Goal: Information Seeking & Learning: Learn about a topic

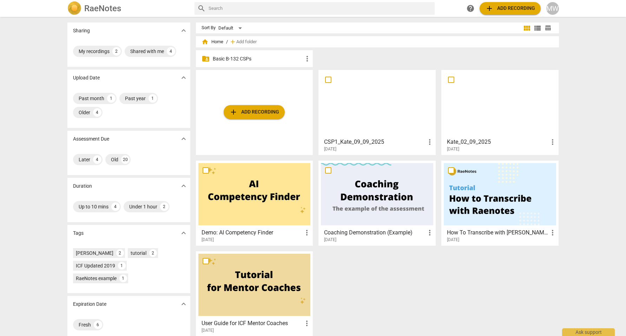
click at [276, 59] on p "Basic B-132 CSPs" at bounding box center [258, 58] width 91 height 7
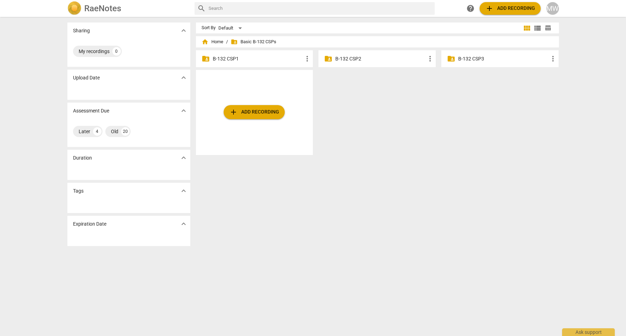
click at [355, 63] on div "folder_shared B-132 CSP2 more_vert" at bounding box center [377, 58] width 117 height 17
click at [355, 58] on p "B-132 CSP2" at bounding box center [380, 58] width 91 height 7
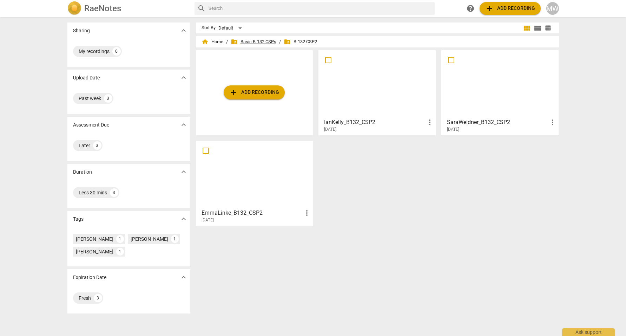
click at [267, 41] on span "folder_shared Basic B-132 CSPs" at bounding box center [254, 41] width 46 height 7
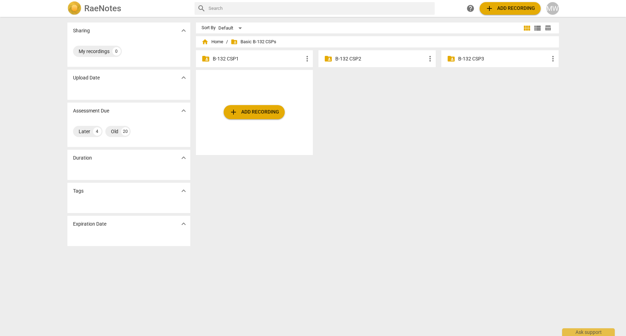
click at [226, 58] on p "B-132 CSP1" at bounding box center [258, 58] width 91 height 7
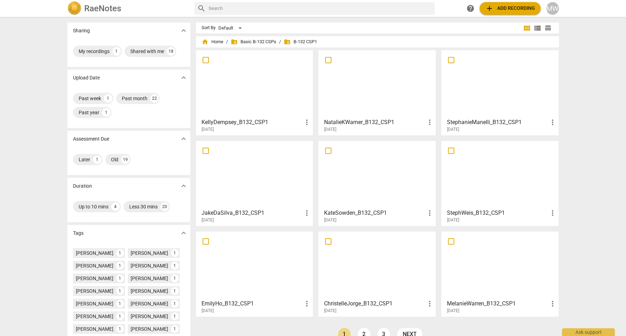
click at [260, 10] on input "text" at bounding box center [320, 8] width 223 height 11
type input "Will"
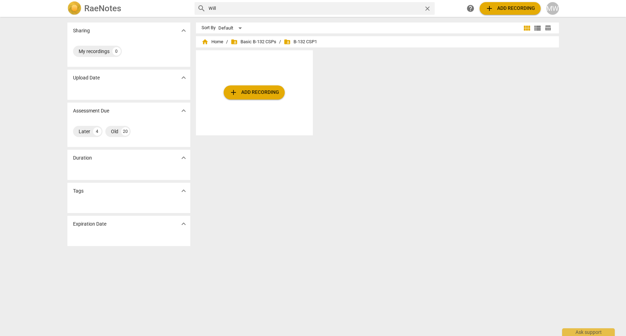
click at [301, 42] on span "folder_shared B-132 CSP1" at bounding box center [300, 41] width 33 height 7
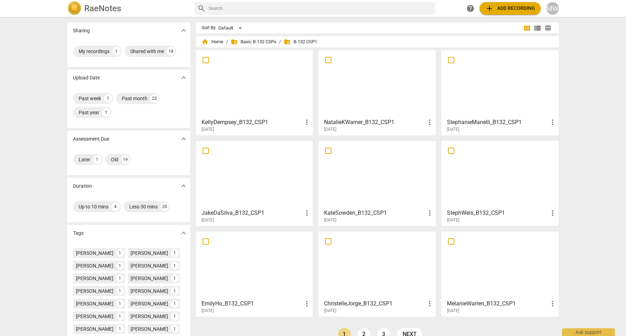
click at [239, 105] on div at bounding box center [254, 84] width 112 height 62
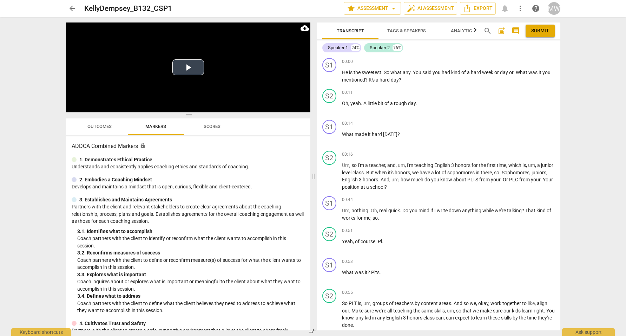
click at [191, 70] on button "Play Video" at bounding box center [188, 67] width 32 height 16
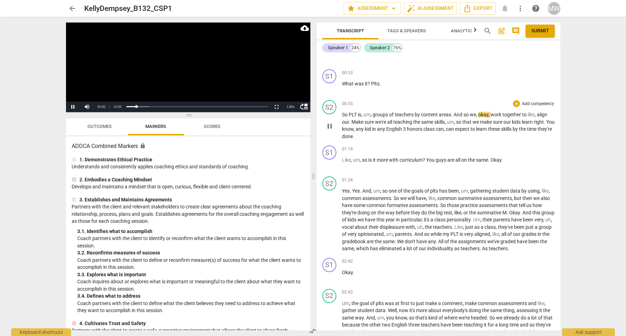
scroll to position [211, 0]
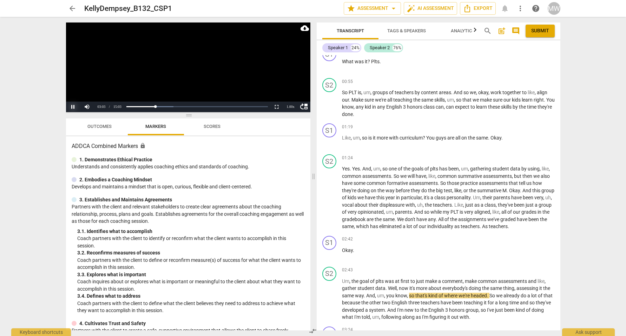
click at [74, 106] on button "Pause" at bounding box center [73, 106] width 14 height 11
click at [70, 106] on button "Play" at bounding box center [73, 106] width 14 height 11
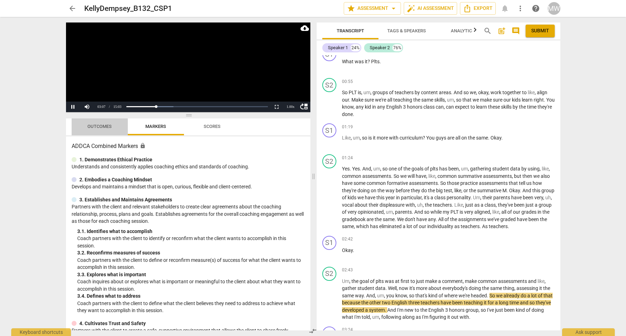
click at [105, 126] on span "Outcomes" at bounding box center [99, 126] width 24 height 5
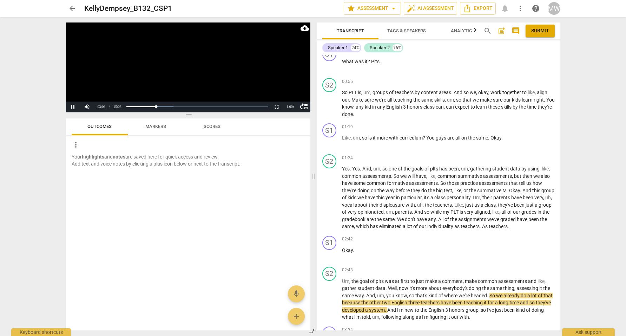
click at [145, 125] on span "Markers" at bounding box center [156, 126] width 38 height 9
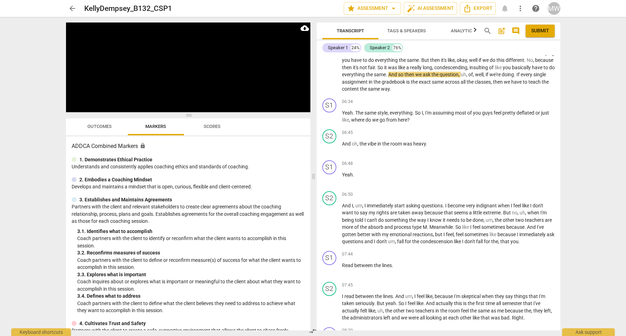
scroll to position [913, 0]
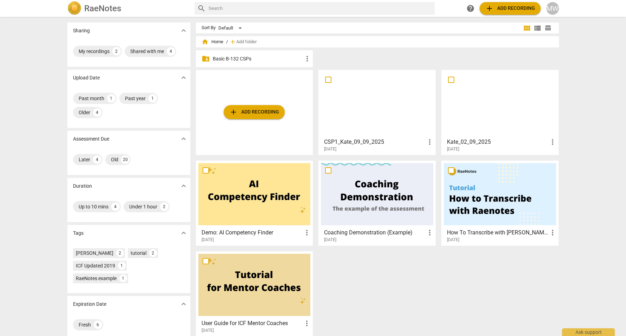
click at [237, 60] on p "Basic B-132 CSPs" at bounding box center [258, 58] width 91 height 7
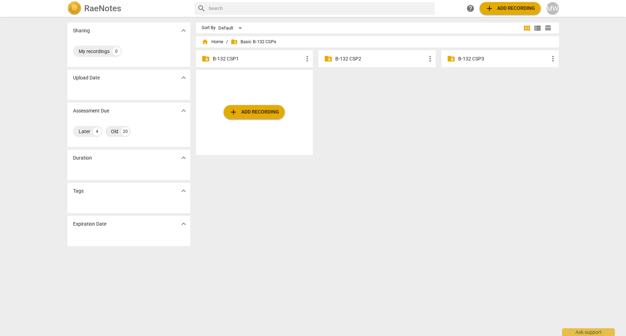
click at [253, 59] on p "B-132 CSP1" at bounding box center [258, 58] width 91 height 7
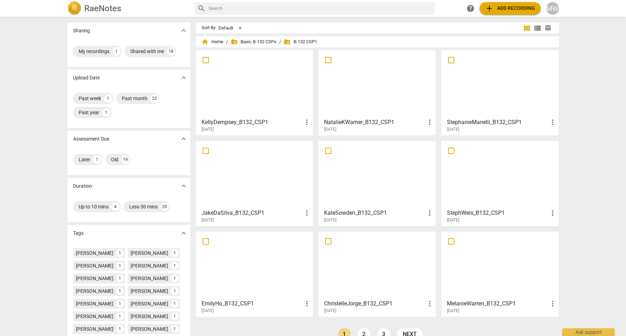
click at [391, 179] on div at bounding box center [377, 174] width 112 height 62
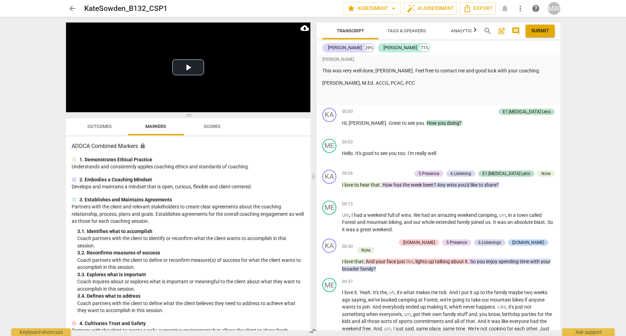
scroll to position [492, 0]
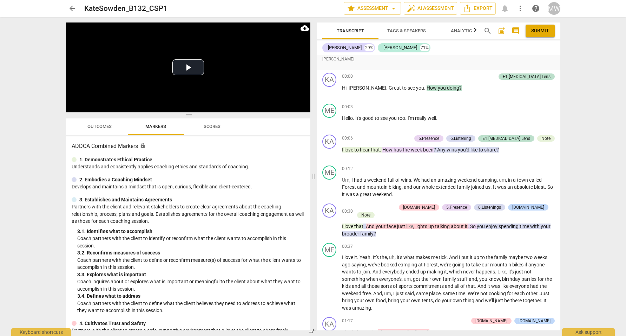
click at [74, 9] on span "arrow_back" at bounding box center [72, 8] width 8 height 8
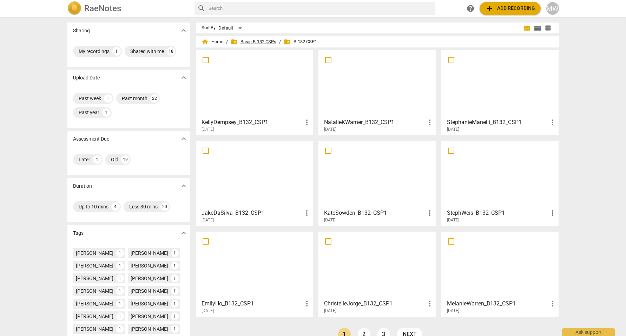
click at [260, 41] on span "folder_shared Basic B-132 CSPs" at bounding box center [254, 41] width 46 height 7
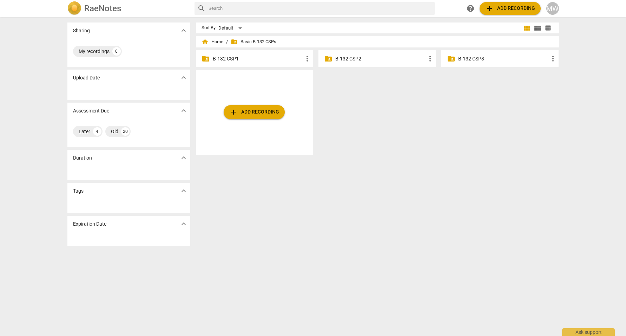
click at [349, 56] on p "B-132 CSP2" at bounding box center [380, 58] width 91 height 7
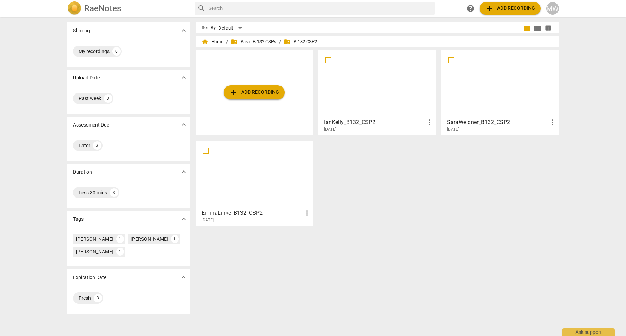
click at [487, 100] on div at bounding box center [500, 84] width 112 height 62
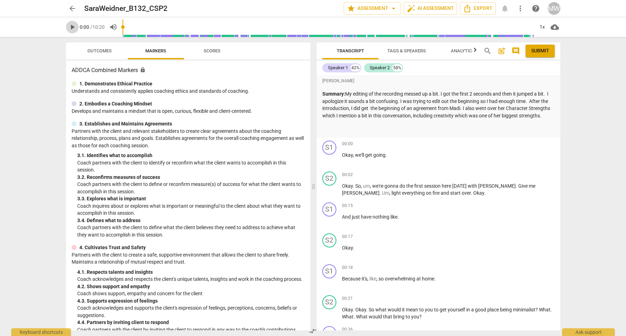
click at [72, 26] on span "play_arrow" at bounding box center [72, 27] width 8 height 8
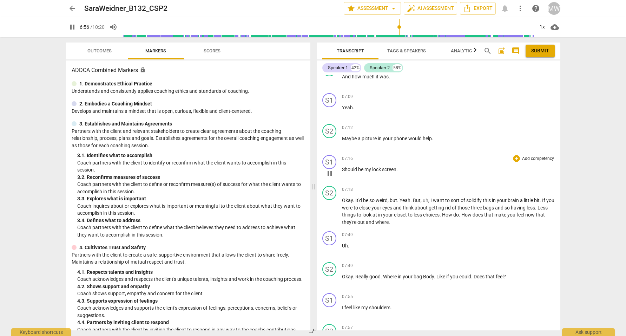
scroll to position [1971, 0]
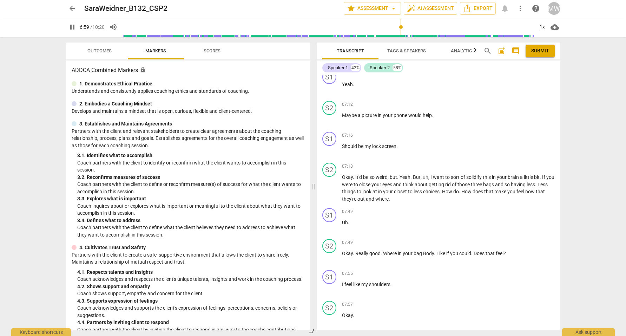
type input "420"
click at [72, 9] on span "arrow_back" at bounding box center [72, 8] width 8 height 8
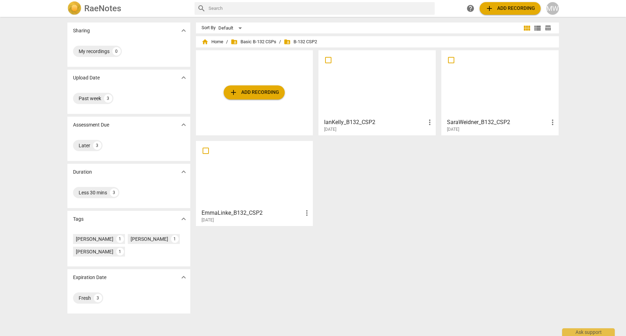
click at [363, 86] on div at bounding box center [377, 84] width 112 height 62
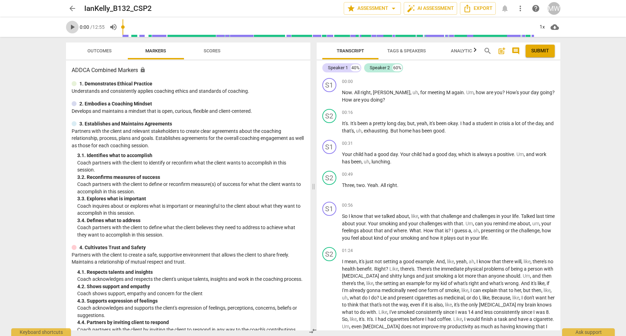
drag, startPoint x: 73, startPoint y: 22, endPoint x: 79, endPoint y: 21, distance: 5.5
click at [74, 22] on button "play_arrow" at bounding box center [72, 27] width 13 height 13
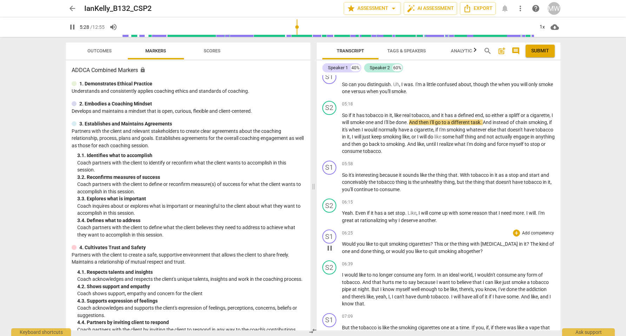
scroll to position [562, 0]
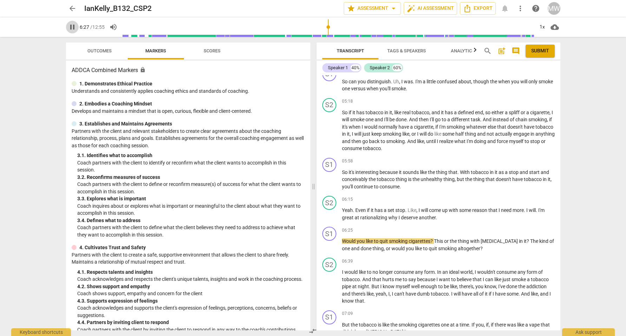
click at [68, 27] on span "pause" at bounding box center [72, 27] width 8 height 8
type input "388"
